Goal: Register for event/course

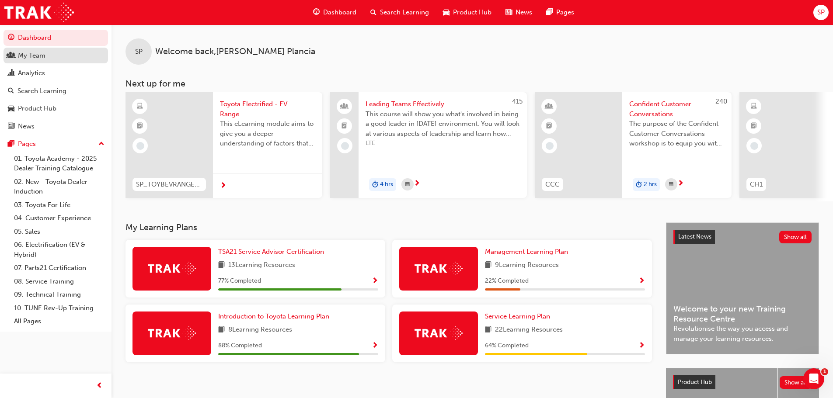
click at [45, 61] on link "My Team" at bounding box center [55, 56] width 105 height 16
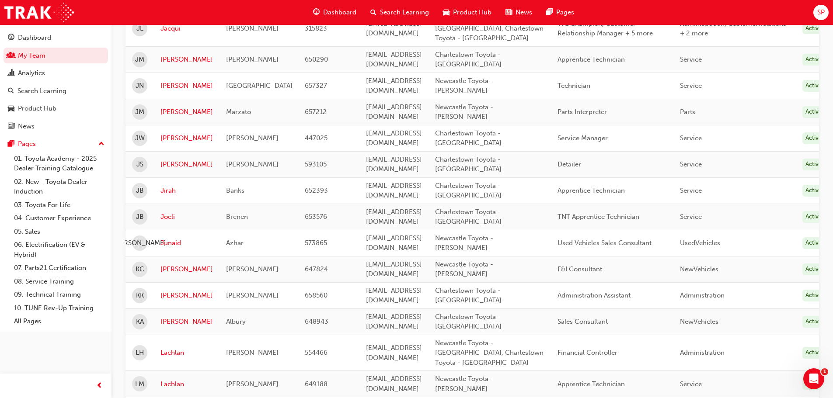
scroll to position [1006, 0]
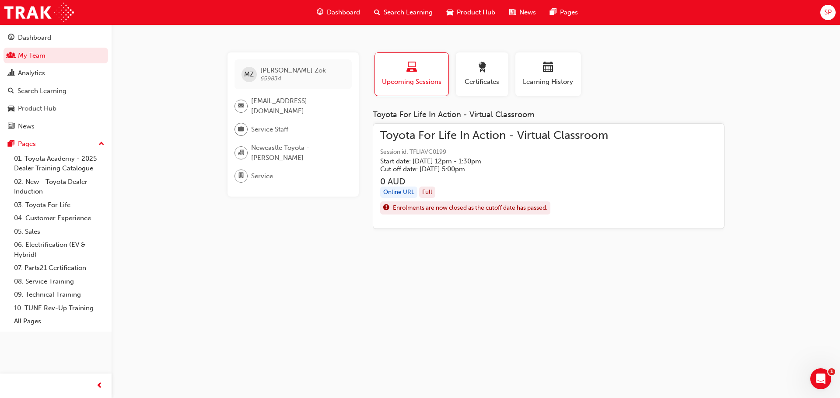
click at [444, 210] on span "Enrolments are now closed as the cutoff date has passed." at bounding box center [470, 208] width 154 height 10
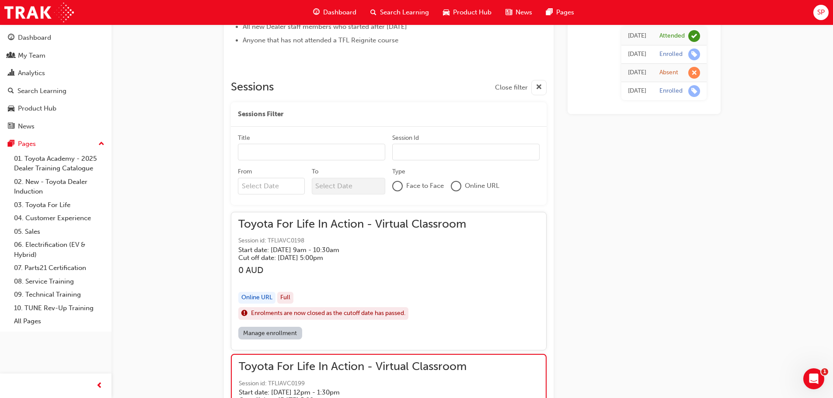
scroll to position [131, 0]
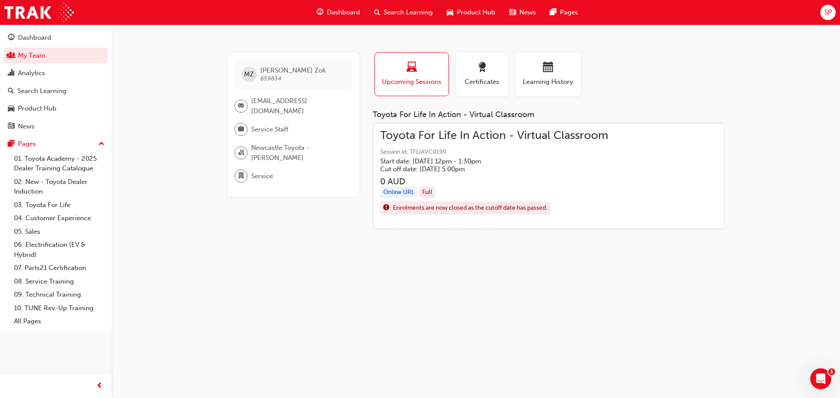
click at [426, 67] on div "button" at bounding box center [411, 69] width 60 height 14
click at [408, 141] on span "Toyota For Life In Action - Virtual Classroom" at bounding box center [494, 136] width 228 height 10
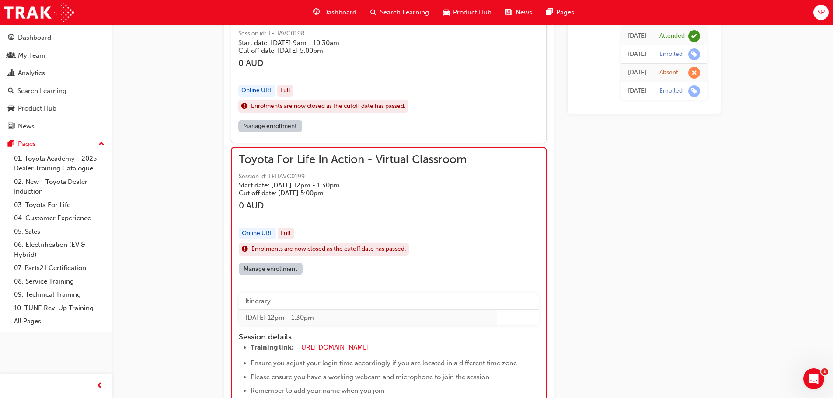
scroll to position [693, 0]
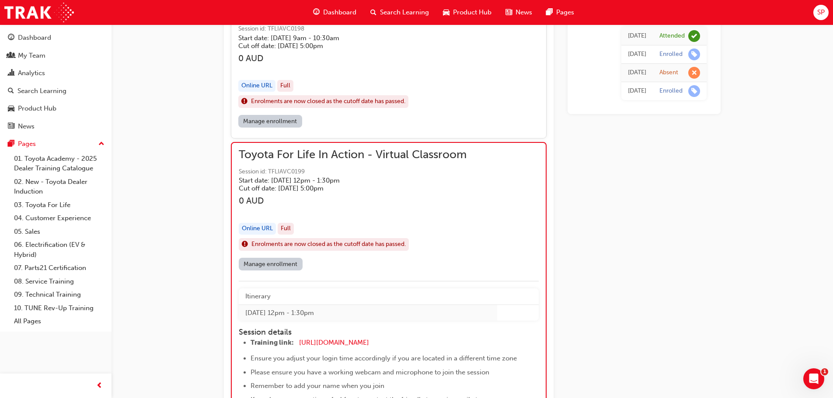
click at [263, 229] on div "Online URL" at bounding box center [257, 229] width 37 height 12
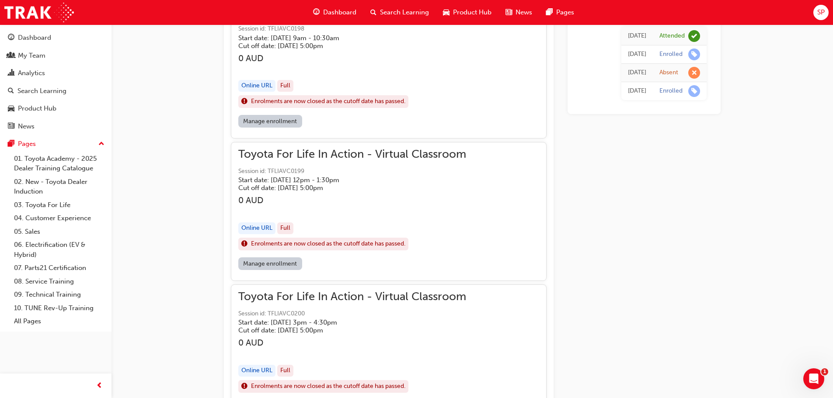
click at [263, 226] on div "Online URL" at bounding box center [256, 229] width 37 height 12
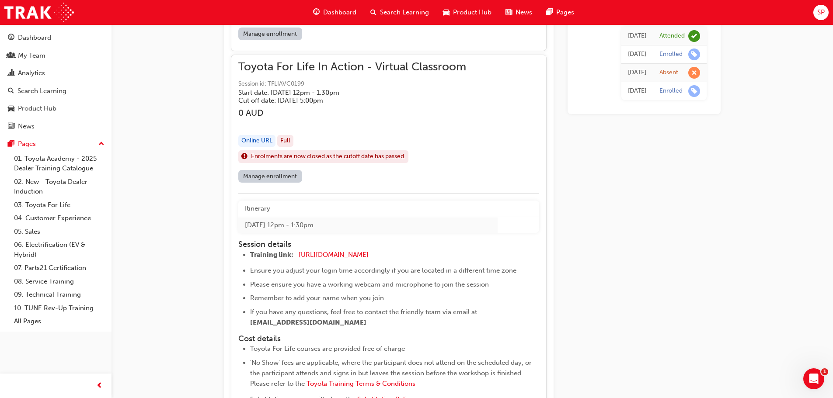
scroll to position [824, 0]
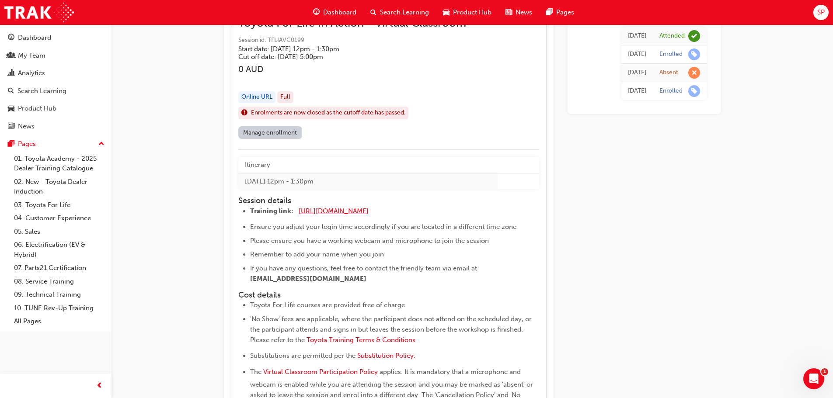
drag, startPoint x: 329, startPoint y: 213, endPoint x: 335, endPoint y: 214, distance: 5.8
click at [329, 213] on span "[URL][DOMAIN_NAME]" at bounding box center [334, 211] width 70 height 8
